Goal: Book appointment/travel/reservation

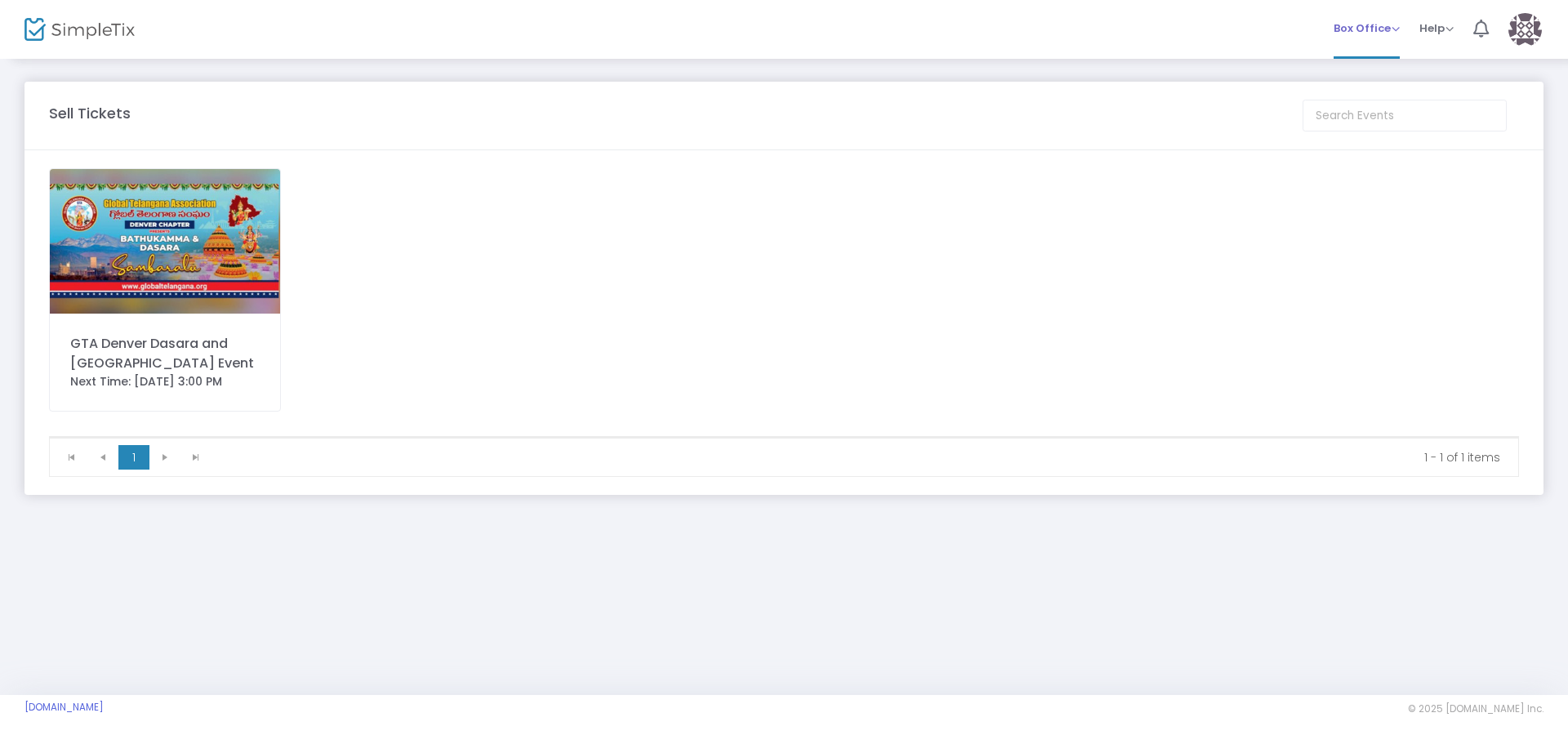
click at [1362, 45] on span "Box Office Sell Tickets Bookings Sell Season Pass" at bounding box center [1366, 28] width 67 height 41
click at [1374, 27] on span "Box Office" at bounding box center [1366, 28] width 67 height 15
click at [1373, 86] on li "Bookings" at bounding box center [1391, 87] width 117 height 32
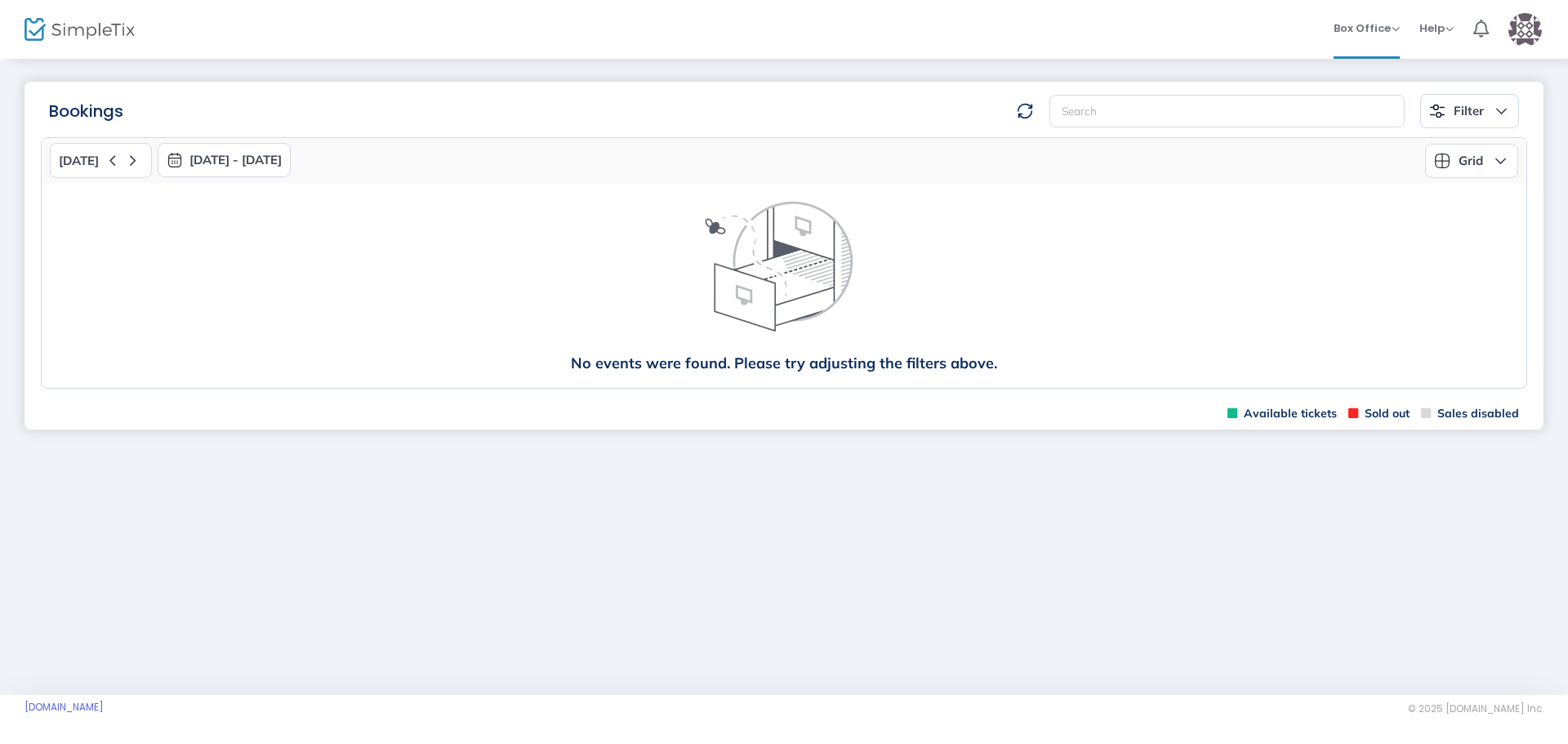
click at [167, 157] on img "button" at bounding box center [175, 159] width 16 height 16
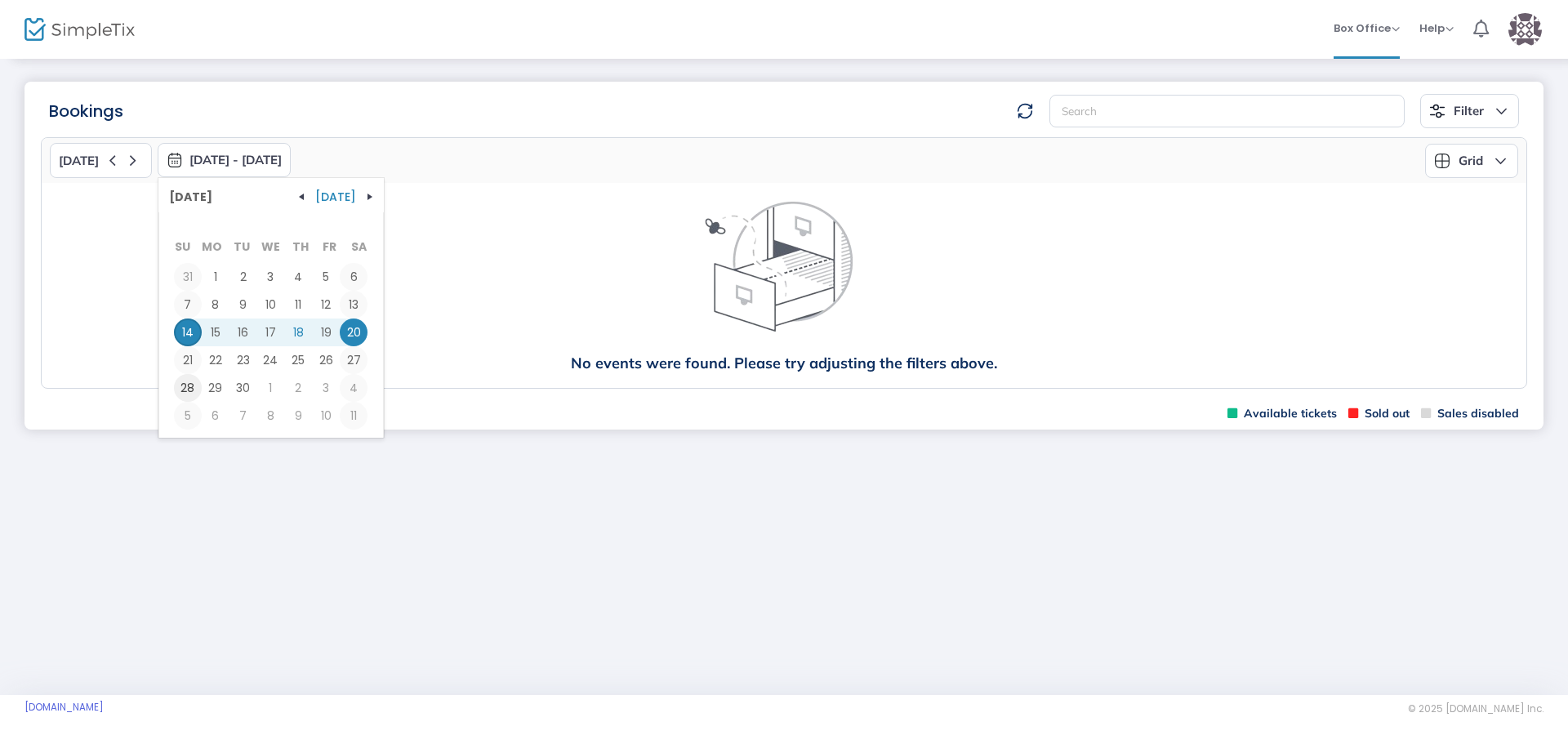
click at [186, 395] on span "28" at bounding box center [187, 388] width 28 height 28
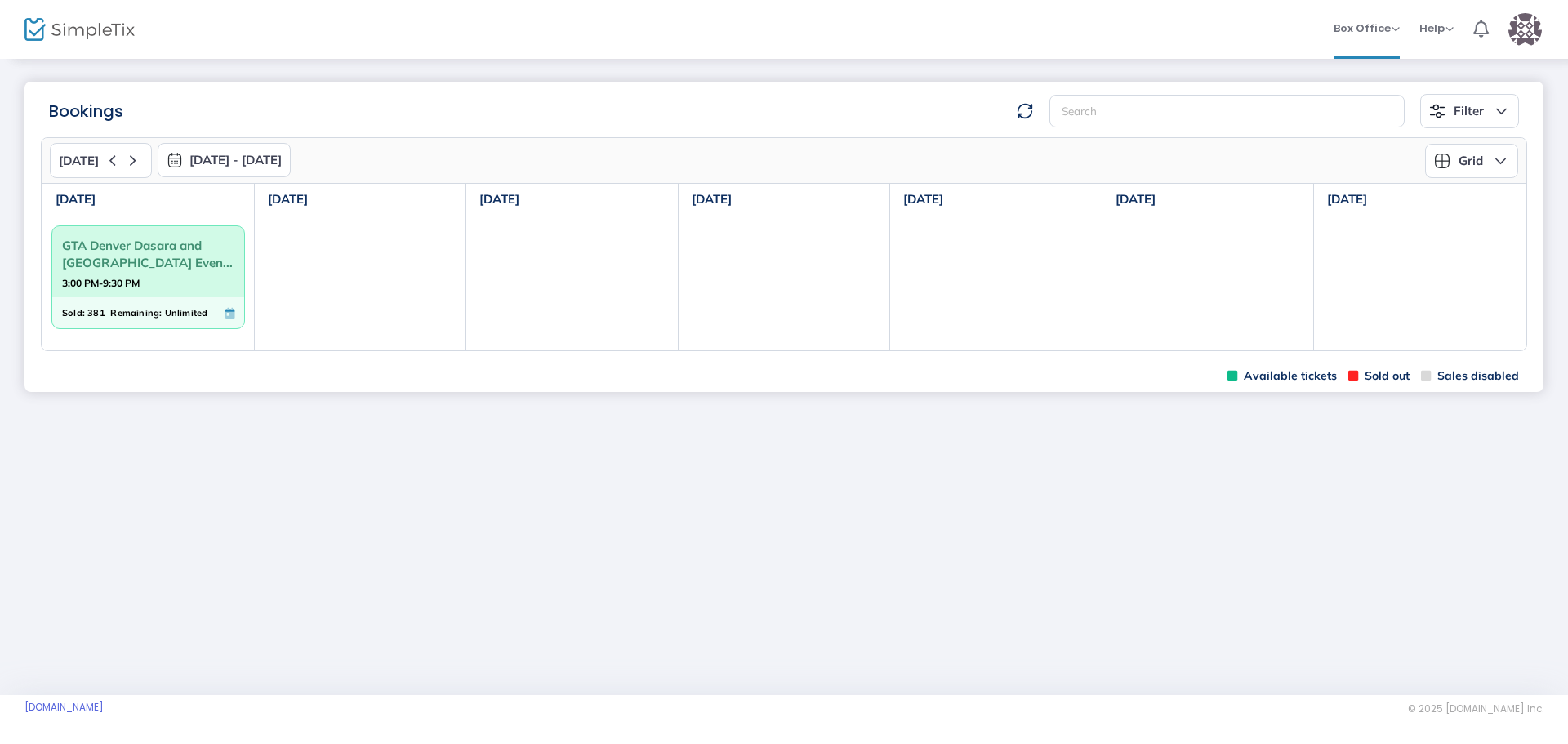
click at [146, 310] on span "Remaining:" at bounding box center [135, 313] width 51 height 18
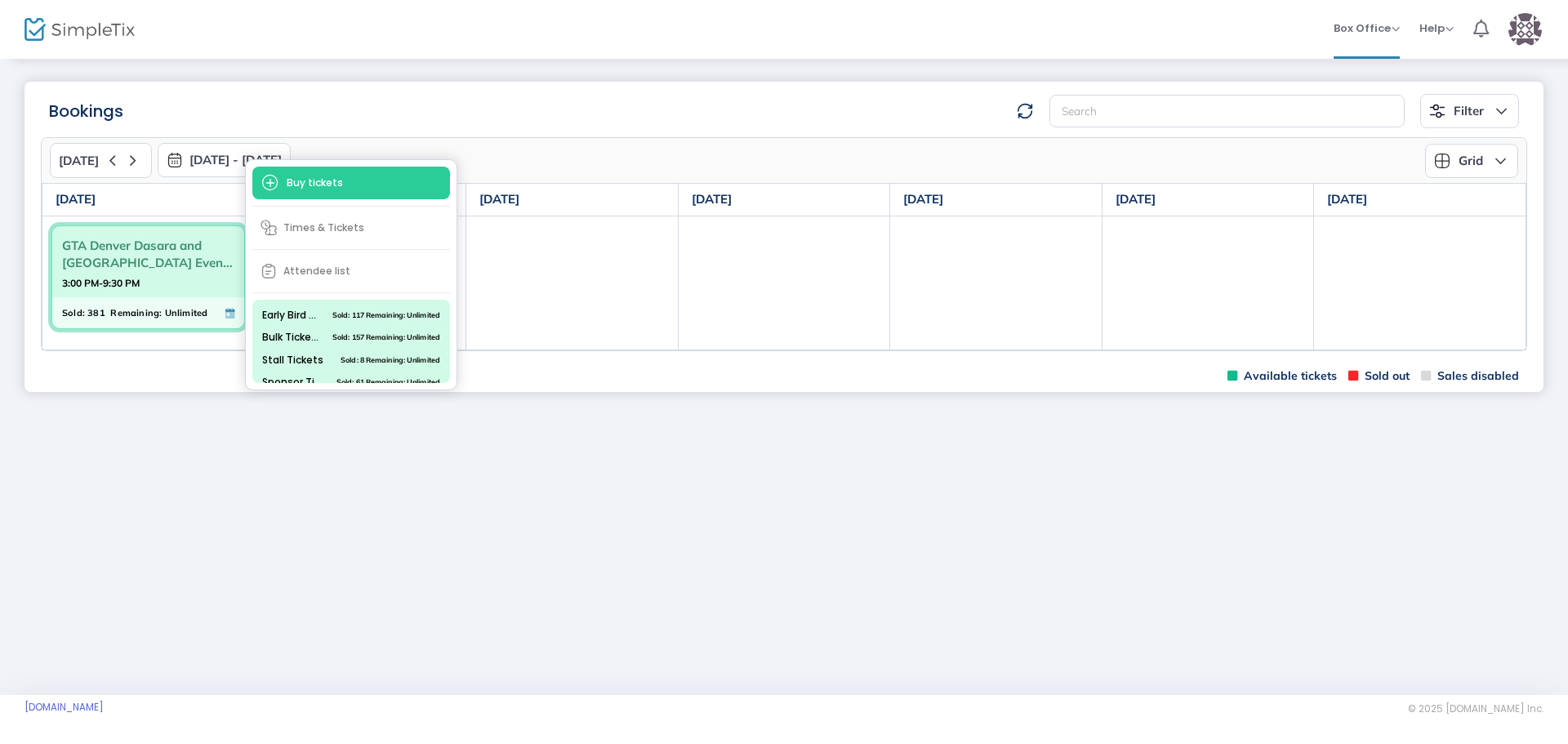
click at [139, 444] on div "Bookings Filter Minimum available capacity Events GTA [GEOGRAPHIC_DATA] Dasara …" at bounding box center [784, 375] width 1568 height 638
